Goal: Entertainment & Leisure: Consume media (video, audio)

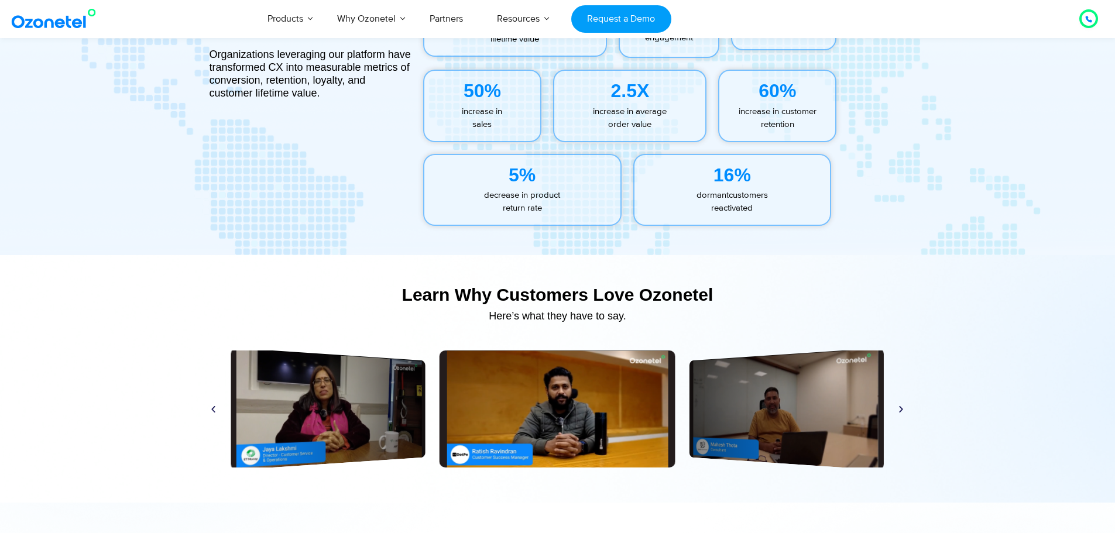
scroll to position [5502, 0]
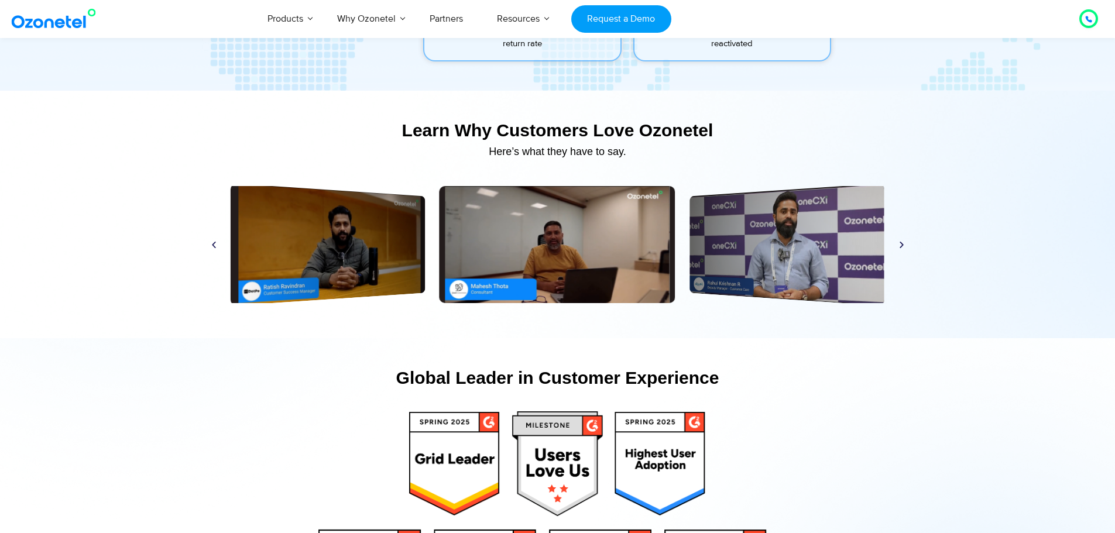
click at [558, 250] on div "Play" at bounding box center [558, 244] width 236 height 117
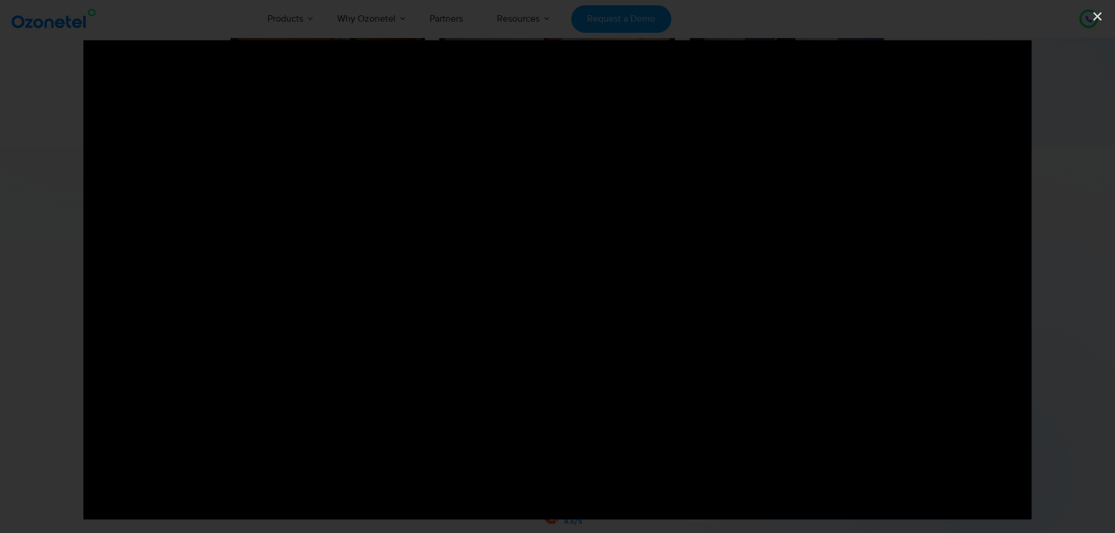
scroll to position [5736, 0]
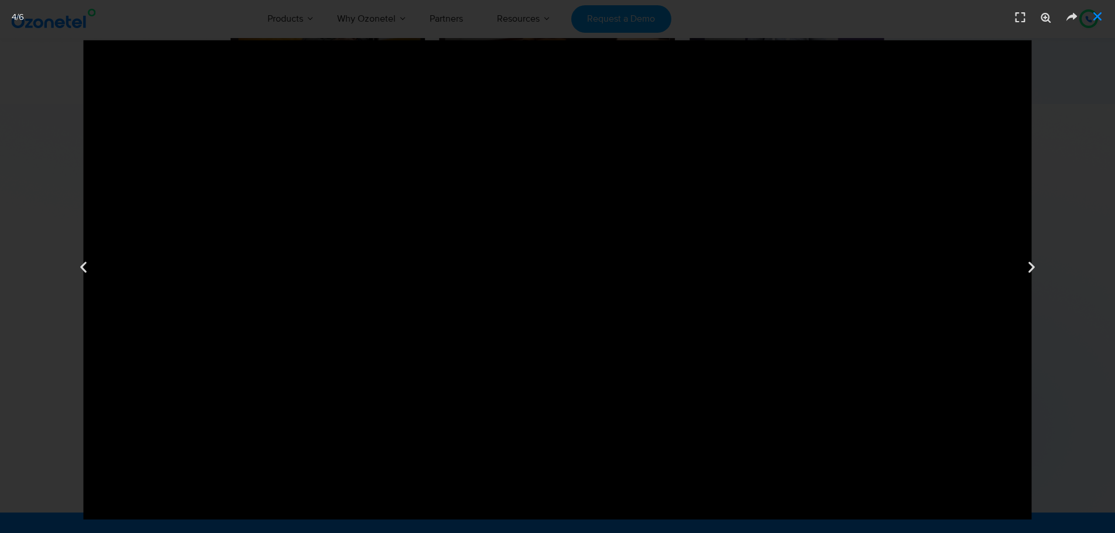
click at [1095, 15] on icon "Close (Esc)" at bounding box center [1098, 17] width 12 height 12
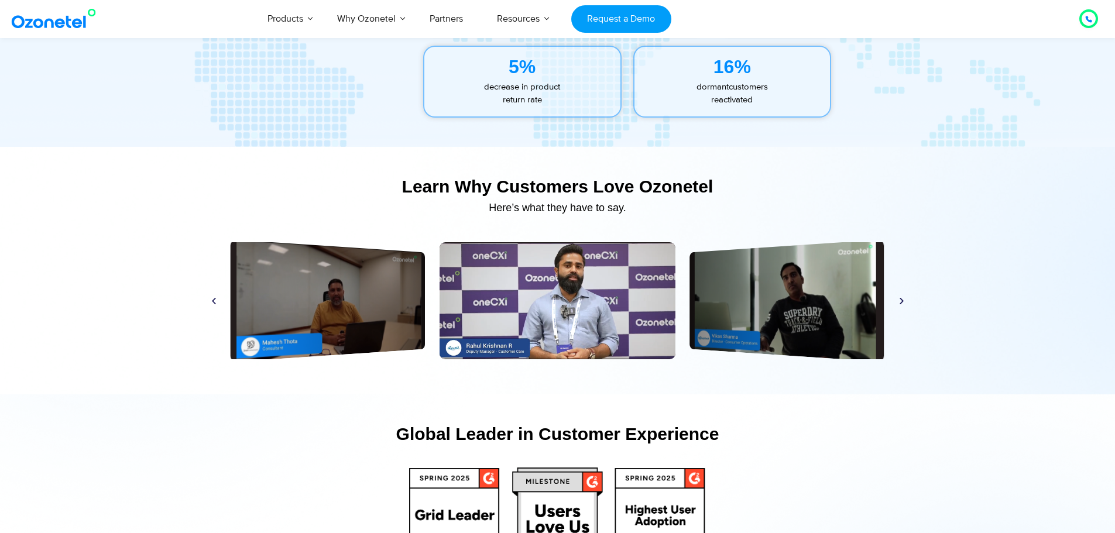
scroll to position [5444, 0]
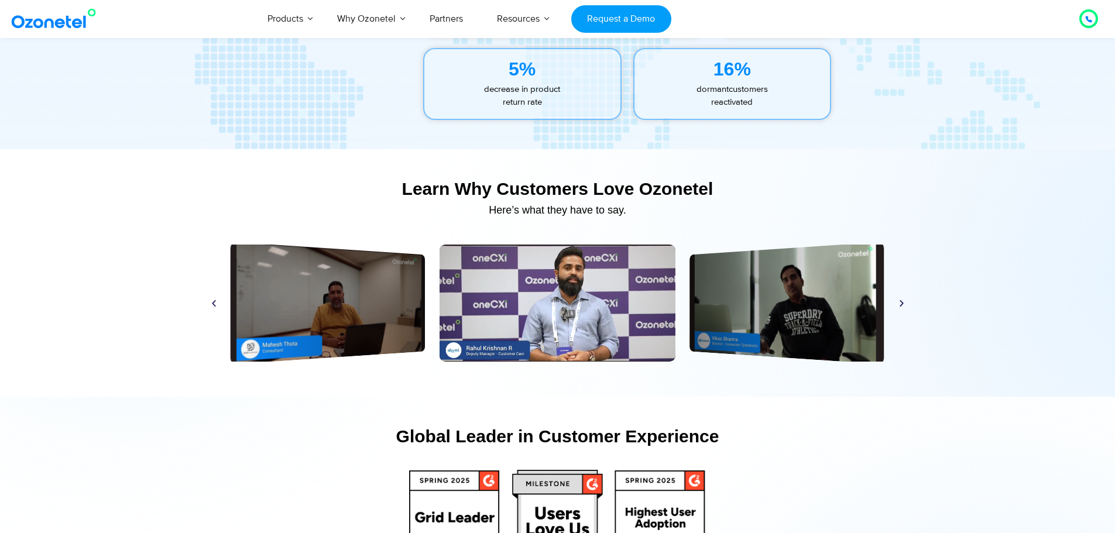
click at [903, 304] on icon "Next slide" at bounding box center [901, 303] width 9 height 9
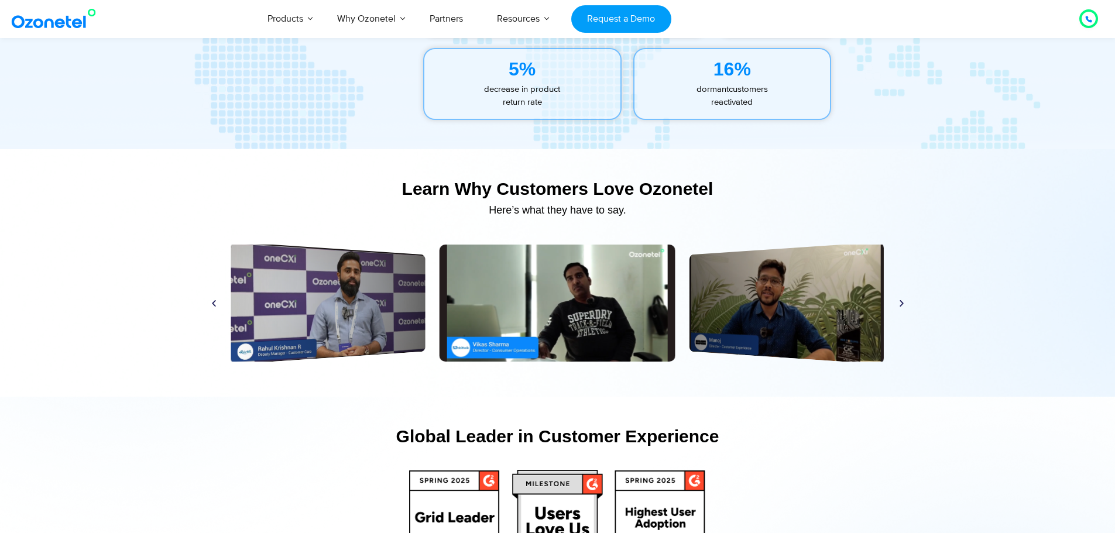
click at [903, 304] on icon "Next slide" at bounding box center [901, 303] width 9 height 9
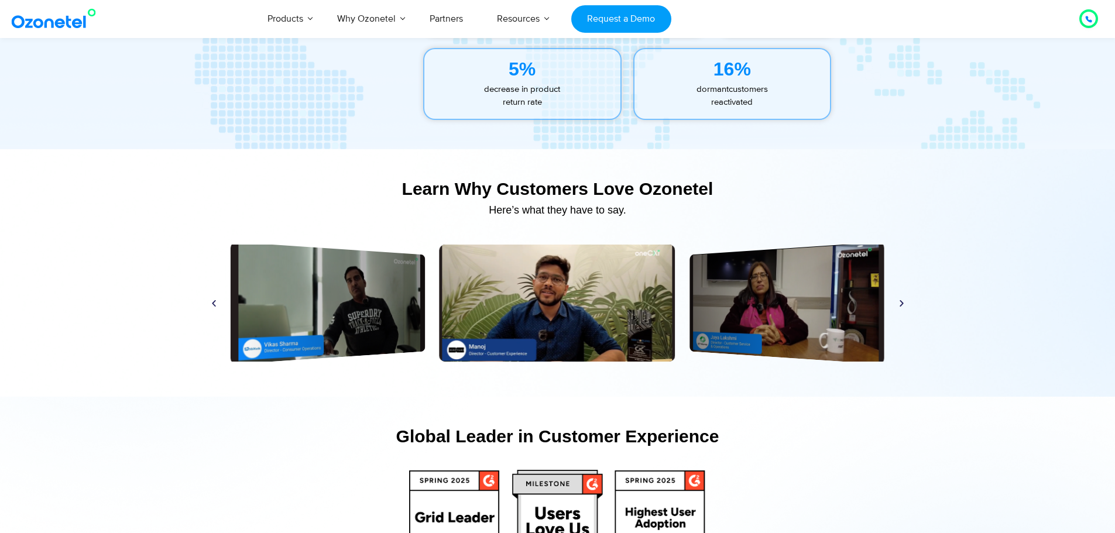
click at [903, 304] on icon "Next slide" at bounding box center [901, 303] width 9 height 9
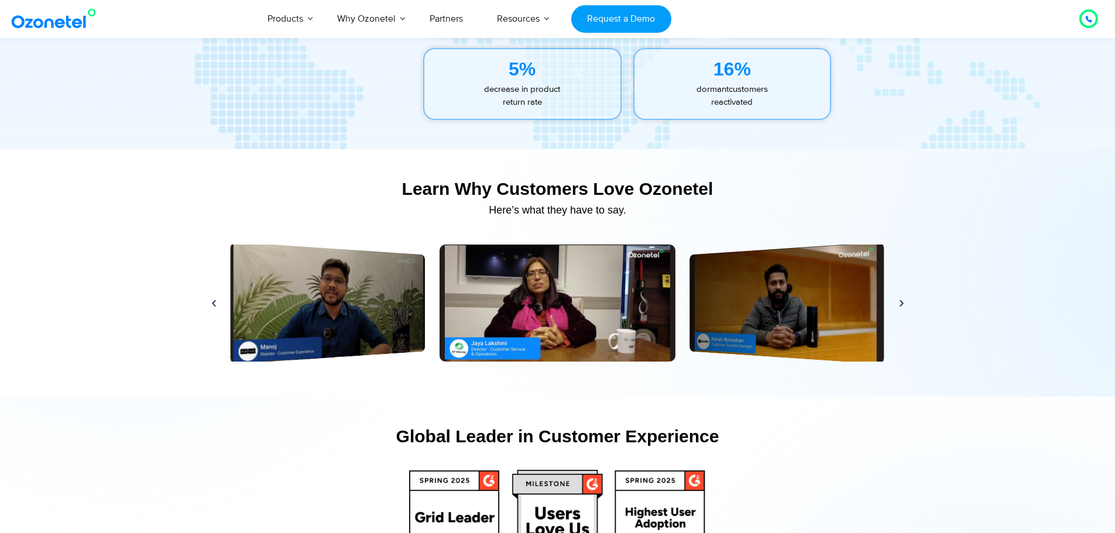
click at [903, 304] on icon "Next slide" at bounding box center [901, 303] width 9 height 9
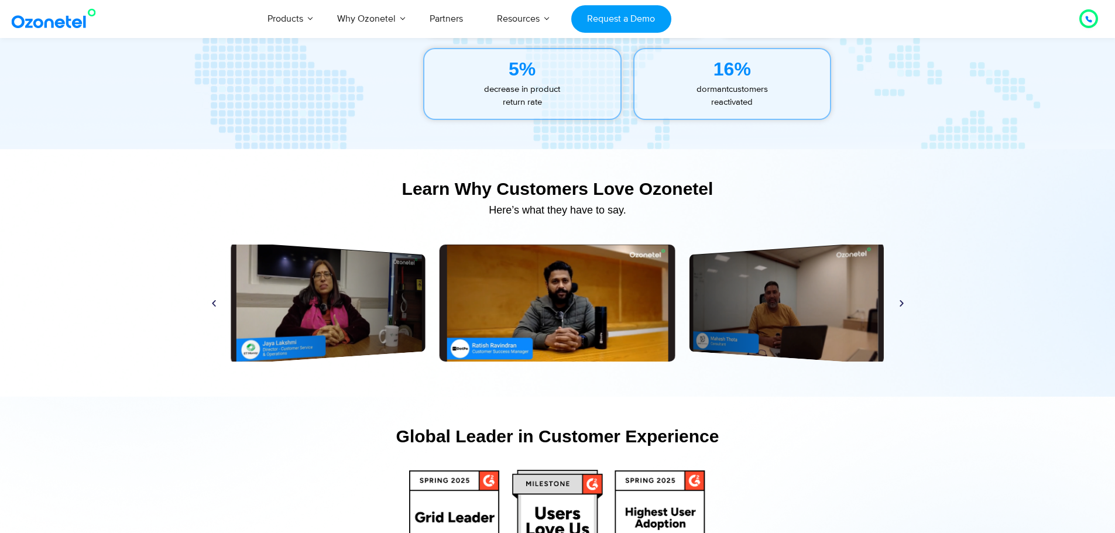
click at [897, 299] on div "Play Play Play Play Play Play Play Play Play Play Play Play" at bounding box center [558, 303] width 708 height 117
click at [588, 297] on div "Play" at bounding box center [558, 303] width 236 height 117
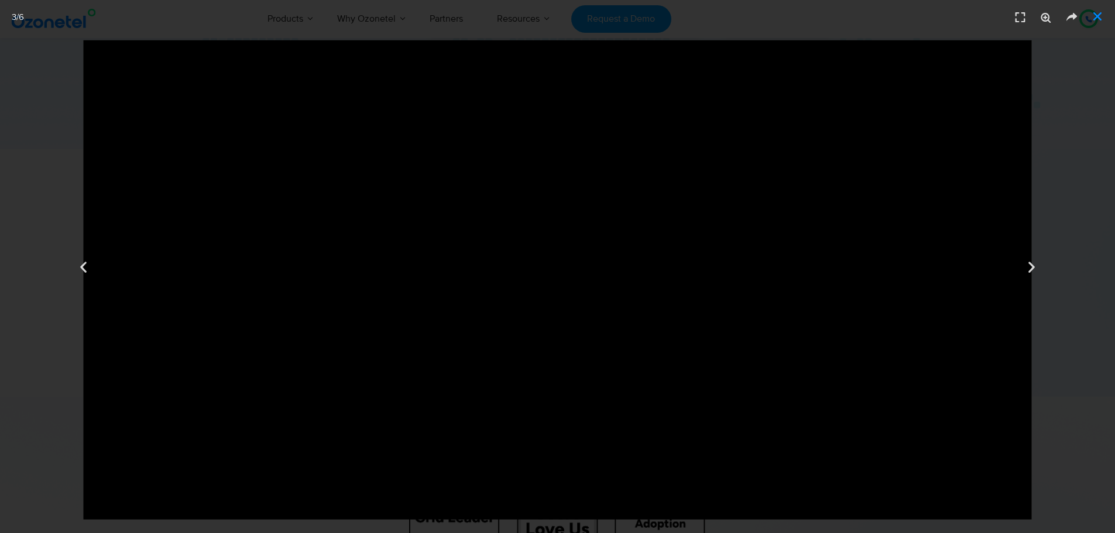
click at [1096, 18] on icon "Close (Esc)" at bounding box center [1098, 17] width 12 height 12
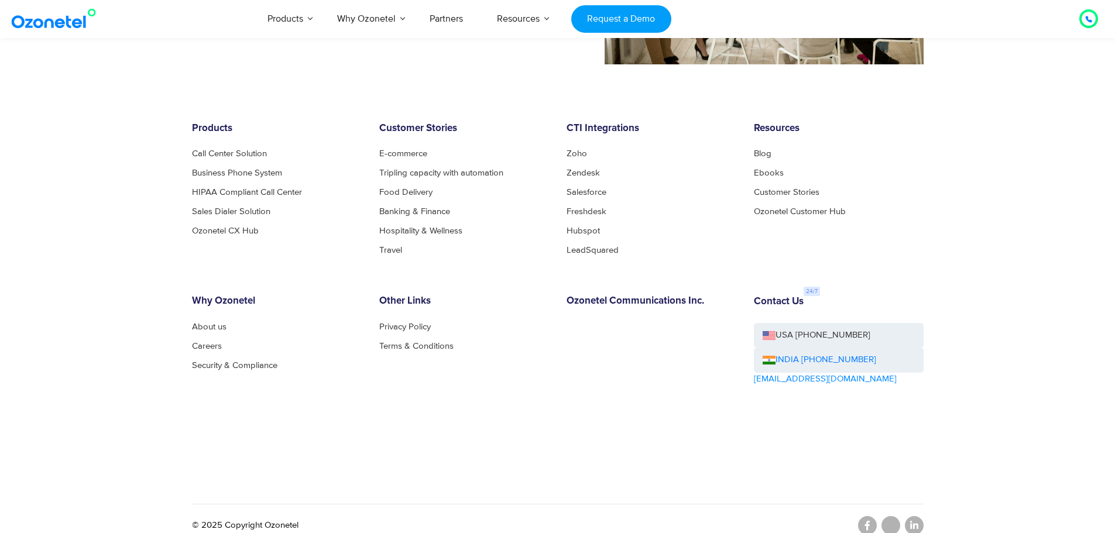
scroll to position [1208, 0]
